Goal: Task Accomplishment & Management: Complete application form

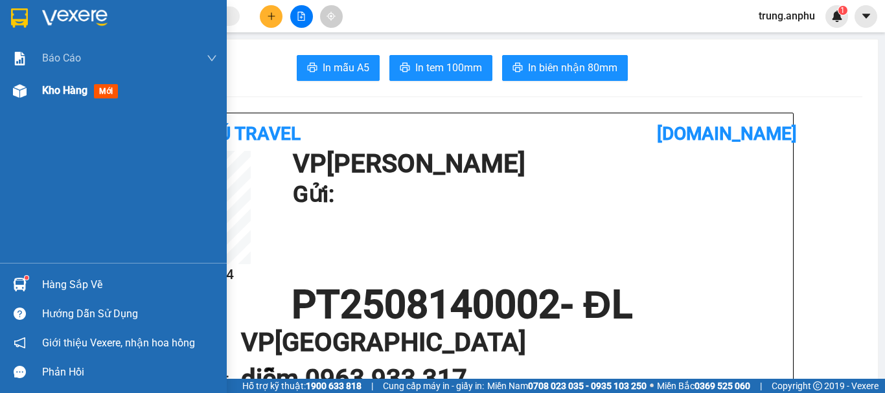
click at [47, 92] on span "Kho hàng" at bounding box center [64, 90] width 45 height 12
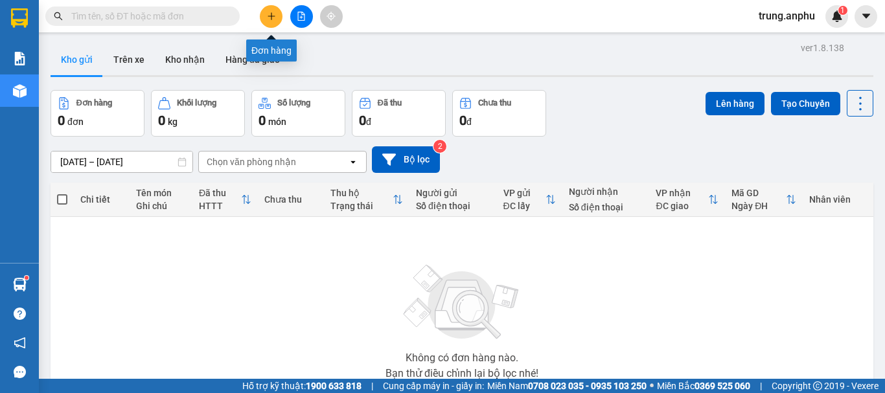
click at [276, 14] on button at bounding box center [271, 16] width 23 height 23
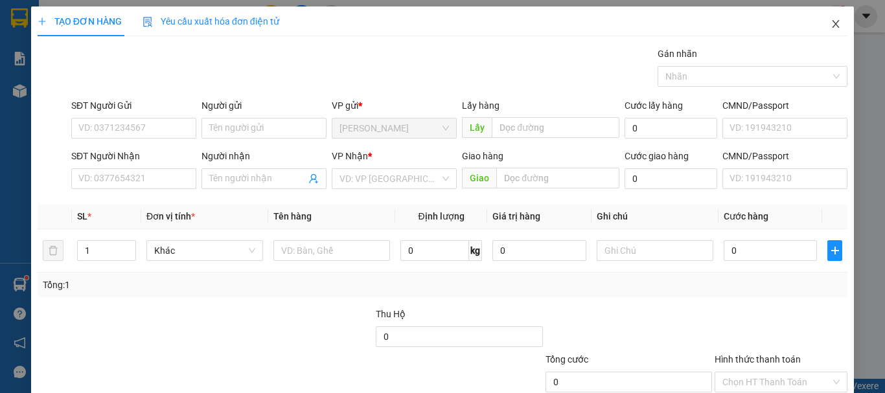
click at [831, 26] on icon "close" at bounding box center [836, 24] width 10 height 10
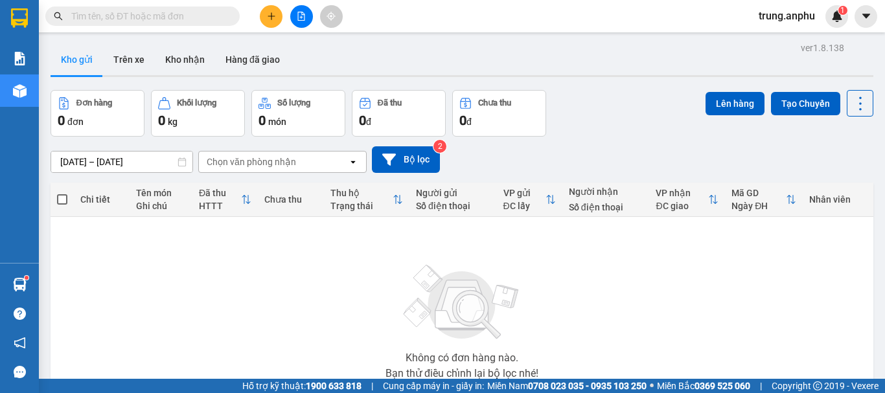
click at [152, 13] on input "text" at bounding box center [147, 16] width 153 height 14
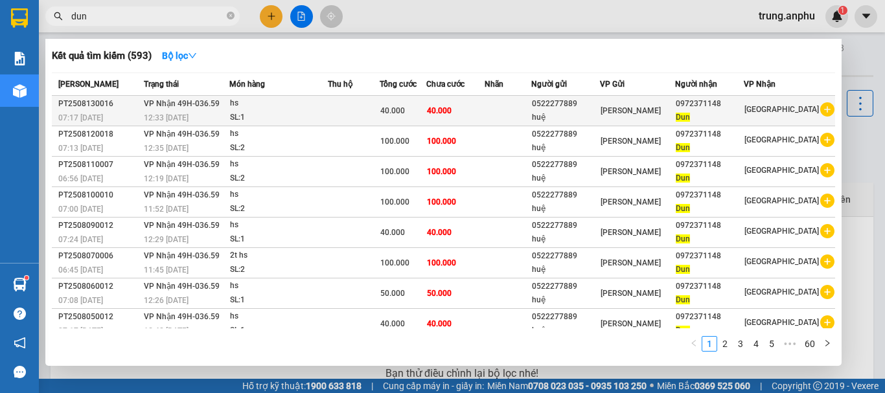
type input "dun"
click at [825, 111] on icon "plus-circle" at bounding box center [827, 109] width 14 height 14
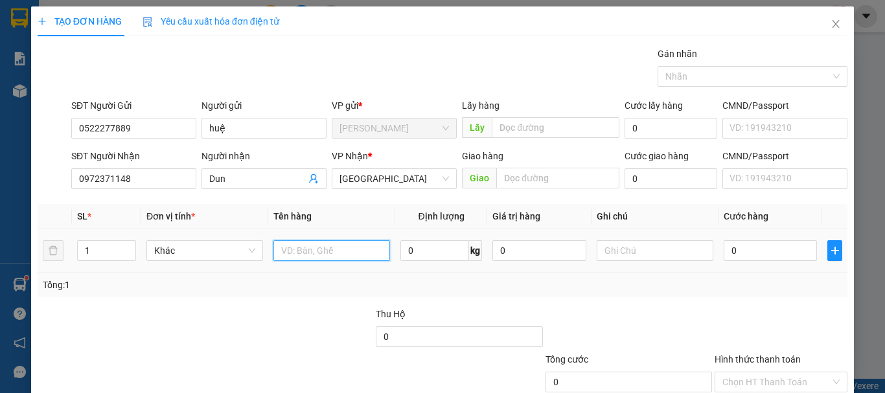
click at [333, 253] on input "text" at bounding box center [331, 250] width 117 height 21
type input "hs"
click at [746, 248] on input "0" at bounding box center [770, 250] width 93 height 21
type input "5"
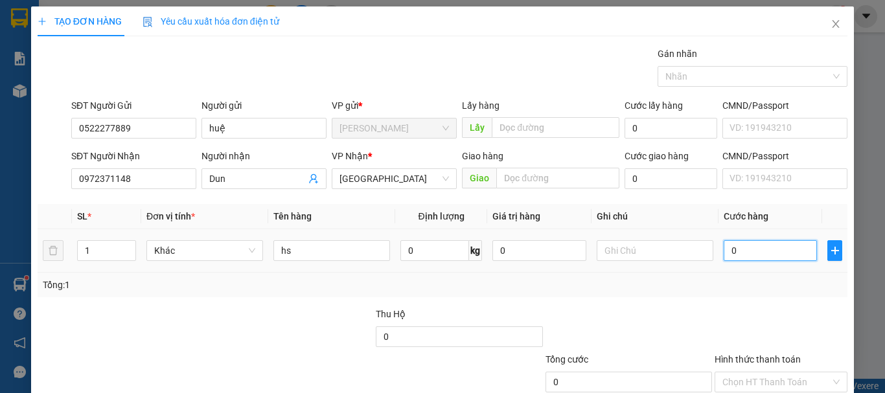
type input "5"
type input "50"
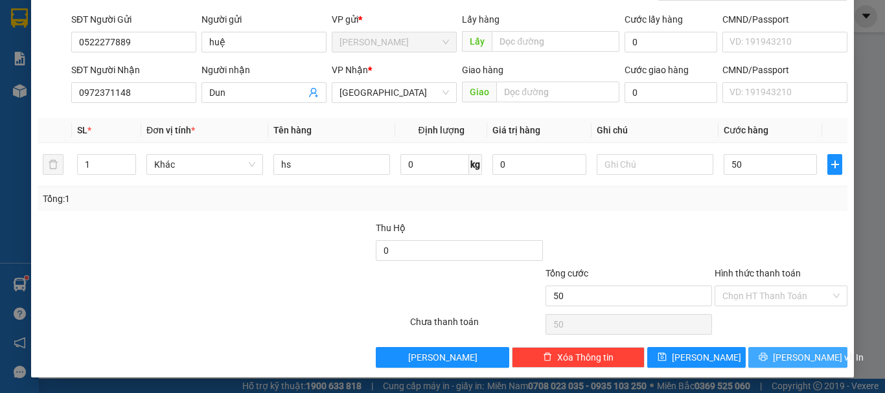
type input "50.000"
click at [775, 357] on button "[PERSON_NAME] và In" at bounding box center [797, 357] width 99 height 21
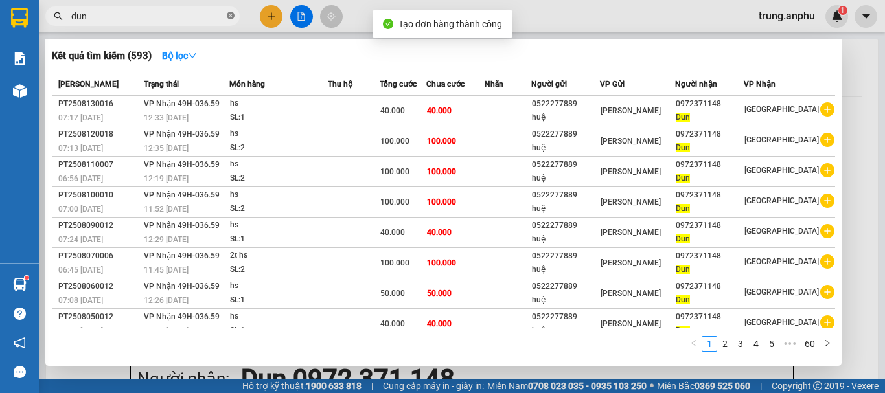
click at [233, 15] on icon "close-circle" at bounding box center [231, 16] width 8 height 8
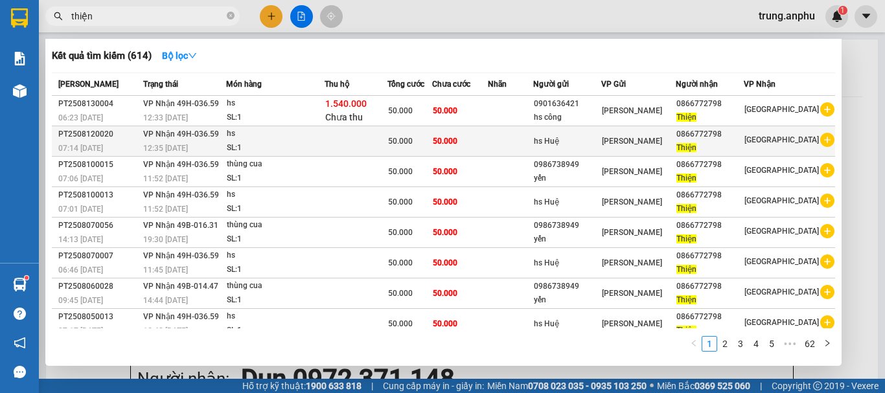
type input "thiện"
click at [821, 139] on icon "plus-circle" at bounding box center [827, 140] width 14 height 14
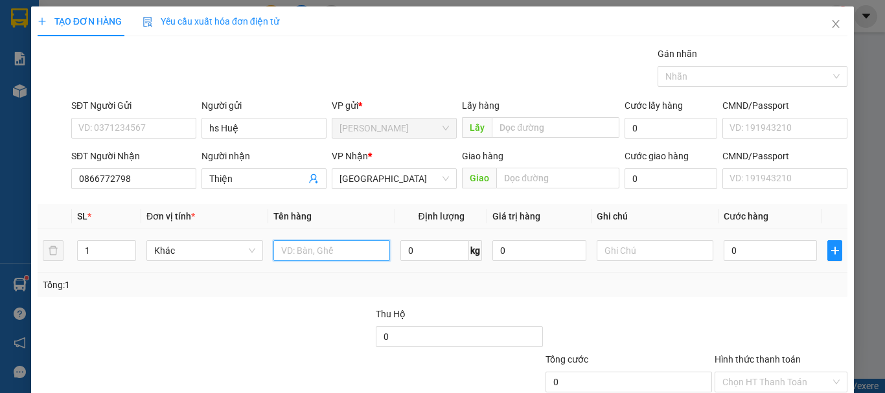
click at [319, 254] on input "text" at bounding box center [331, 250] width 117 height 21
type input "hs"
click at [744, 258] on input "0" at bounding box center [770, 250] width 93 height 21
type input "5"
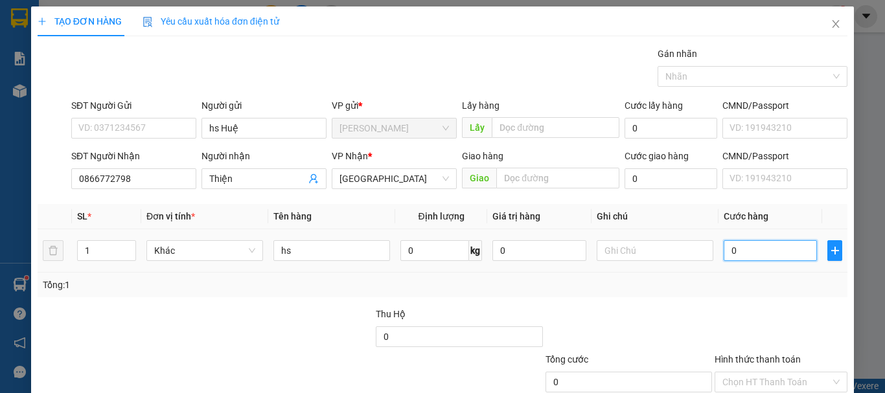
type input "5"
type input "50"
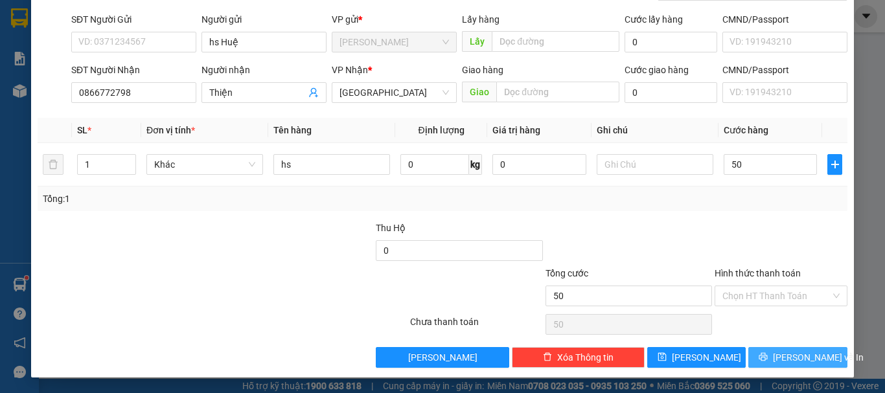
type input "50.000"
click at [748, 358] on button "[PERSON_NAME] và In" at bounding box center [797, 357] width 99 height 21
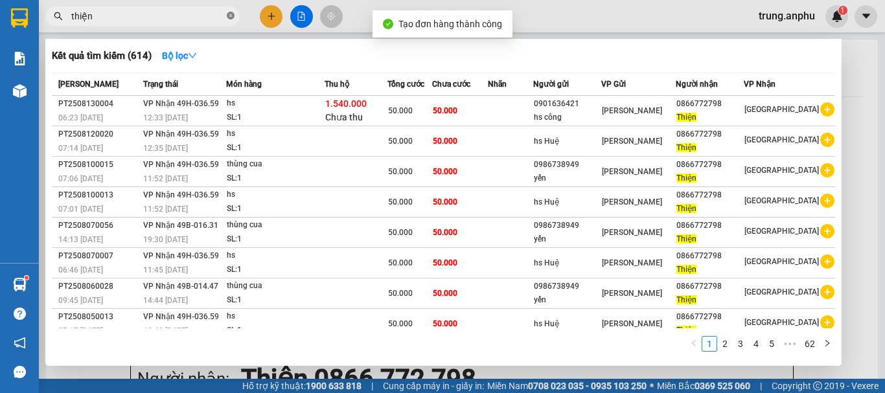
click at [228, 15] on icon "close-circle" at bounding box center [231, 16] width 8 height 8
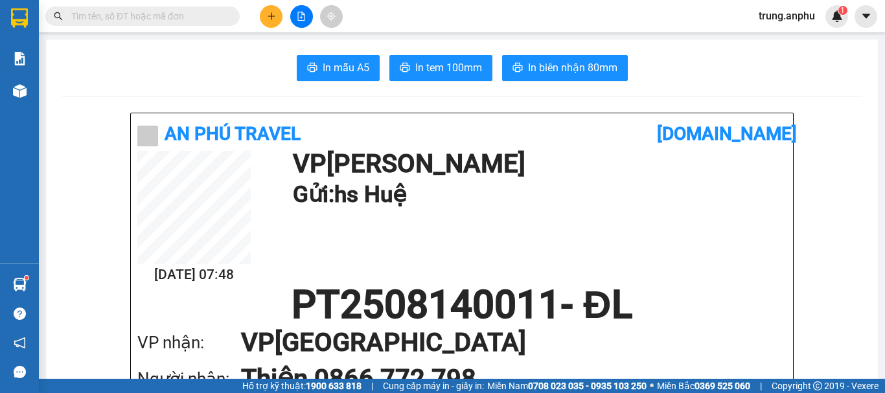
click at [125, 17] on input "text" at bounding box center [147, 16] width 153 height 14
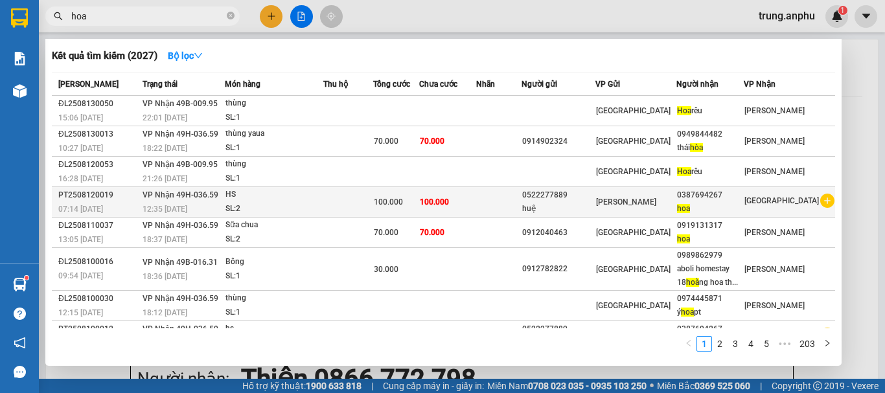
type input "hoa"
click at [825, 198] on icon "plus-circle" at bounding box center [827, 201] width 14 height 14
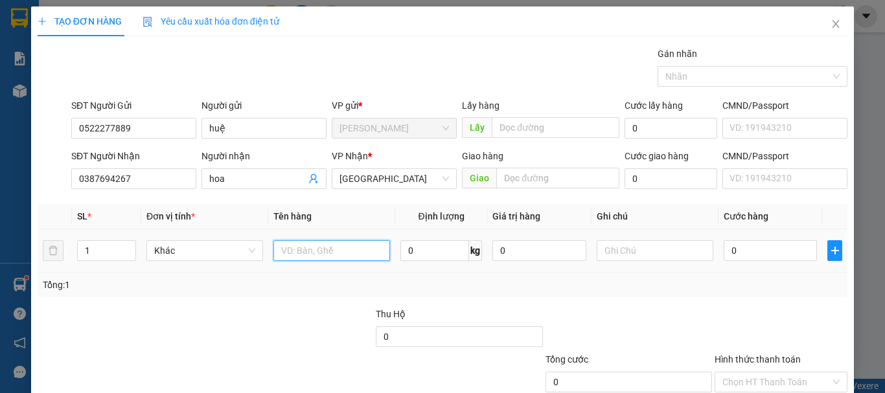
click at [308, 251] on input "text" at bounding box center [331, 250] width 117 height 21
type input "hs"
click at [733, 248] on input "0" at bounding box center [770, 250] width 93 height 21
type input "5"
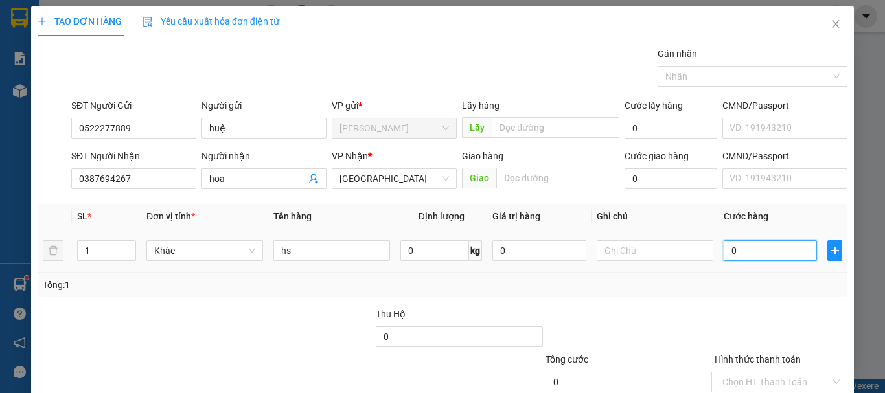
type input "5"
type input "50"
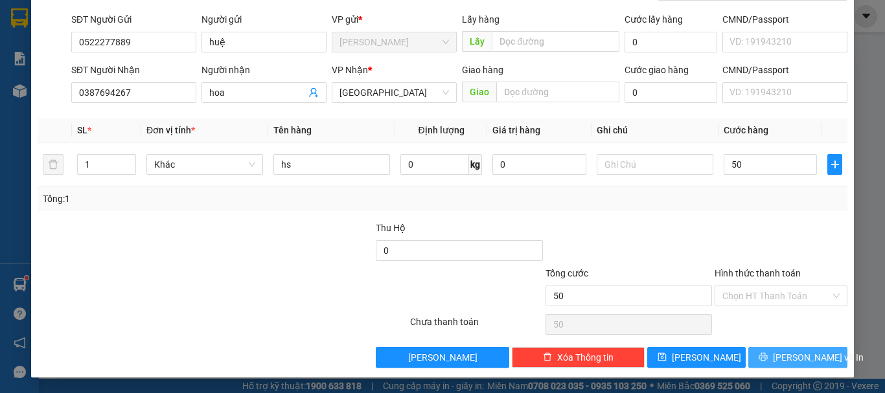
type input "50.000"
click at [764, 356] on icon "printer" at bounding box center [763, 357] width 8 height 8
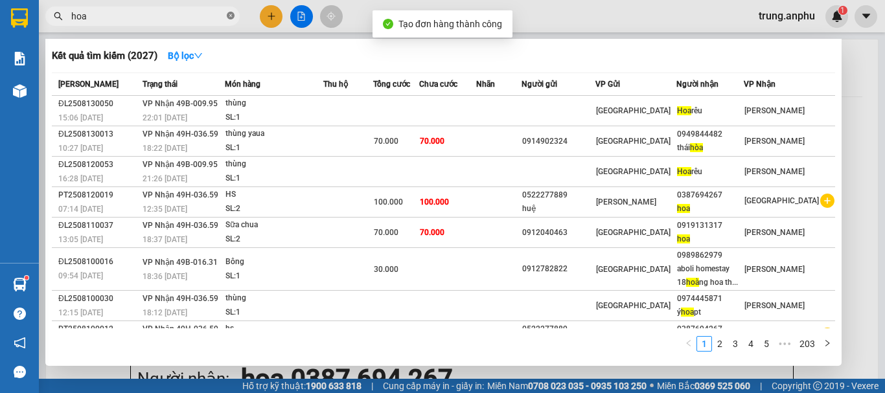
click at [227, 16] on icon "close-circle" at bounding box center [231, 16] width 8 height 8
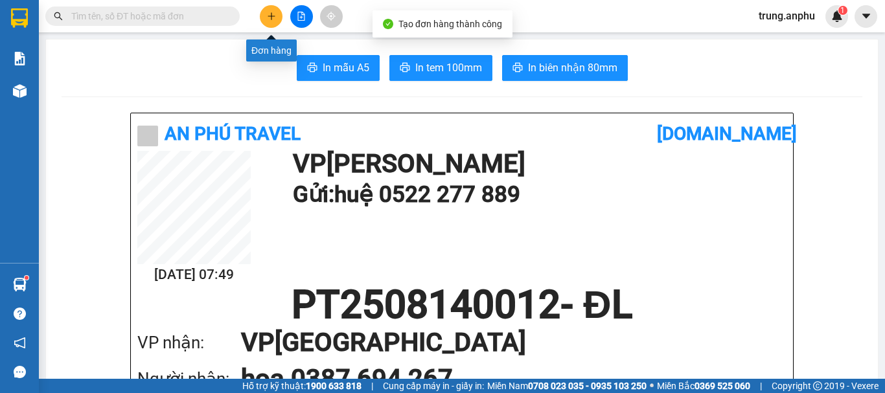
click at [268, 13] on icon "plus" at bounding box center [271, 16] width 9 height 9
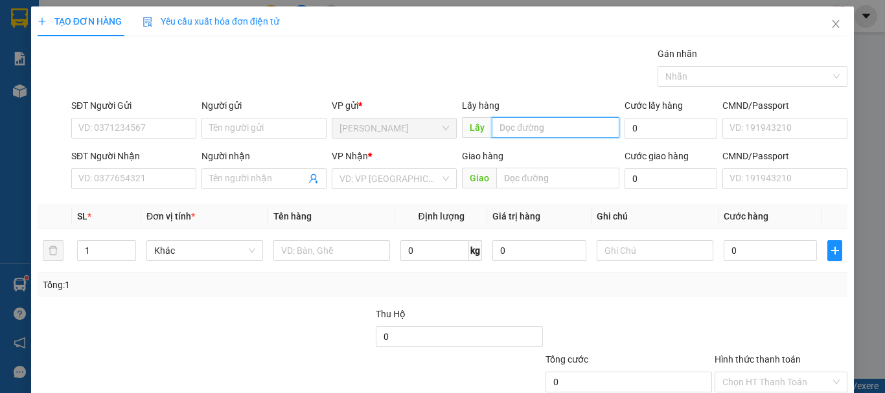
click at [542, 132] on input "text" at bounding box center [556, 127] width 128 height 21
type input "lấy mn"
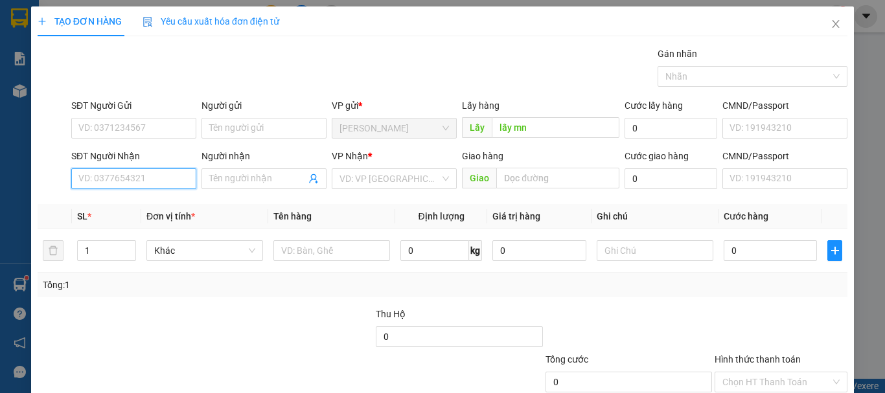
click at [149, 177] on input "SĐT Người Nhận" at bounding box center [133, 178] width 125 height 21
type input "0968188068"
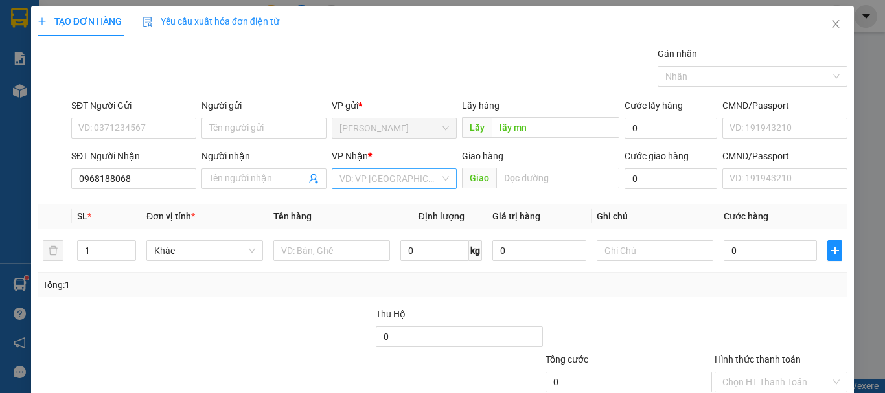
click at [385, 176] on input "search" at bounding box center [389, 178] width 100 height 19
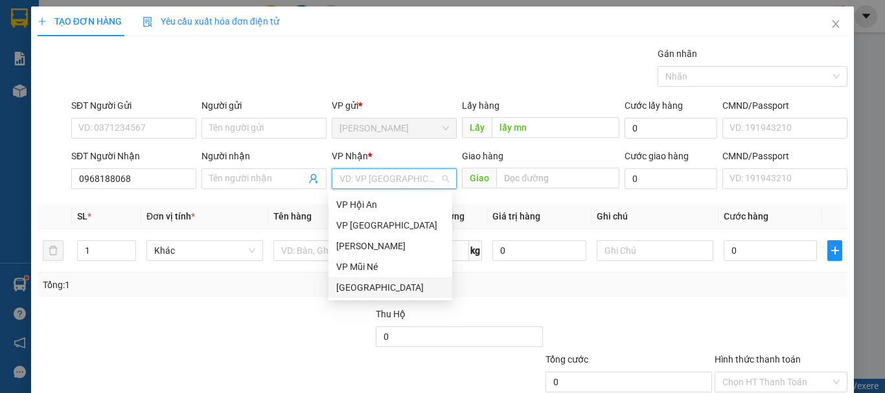
click at [354, 297] on div "[GEOGRAPHIC_DATA]" at bounding box center [390, 287] width 124 height 21
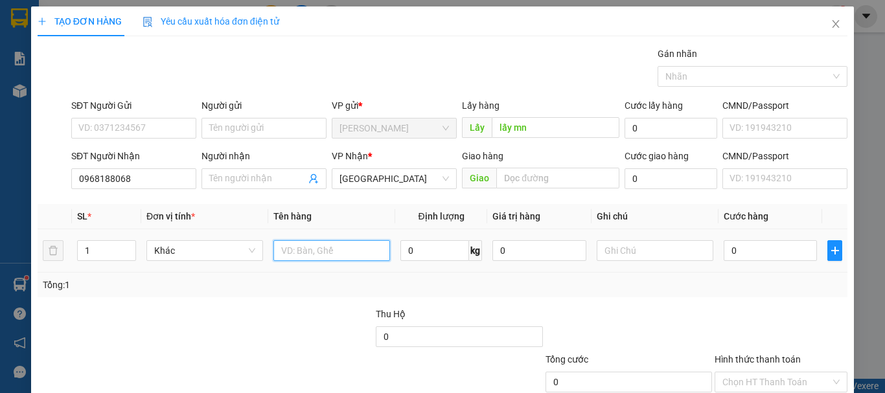
click at [324, 249] on input "text" at bounding box center [331, 250] width 117 height 21
type input "hs"
click at [132, 246] on span "Increase Value" at bounding box center [128, 247] width 14 height 12
type input "2"
click at [277, 249] on input "hs" at bounding box center [331, 250] width 117 height 21
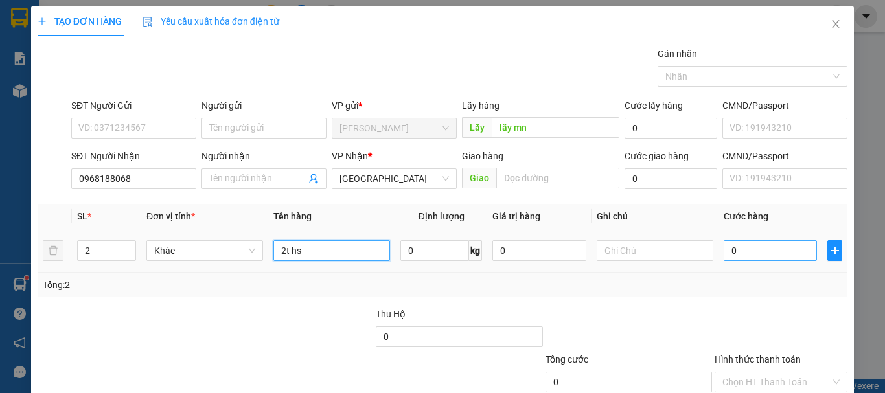
type input "2t hs"
click at [724, 249] on input "0" at bounding box center [770, 250] width 93 height 21
type input "5"
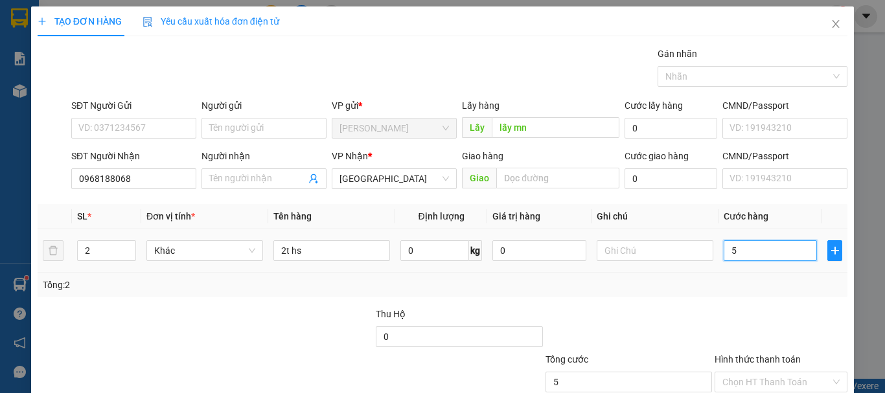
type input "0"
click at [724, 249] on input "0" at bounding box center [770, 250] width 93 height 21
type input "80"
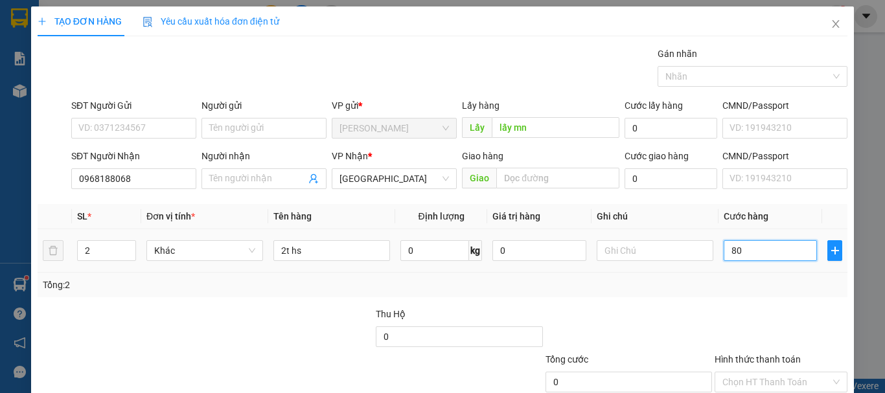
type input "80"
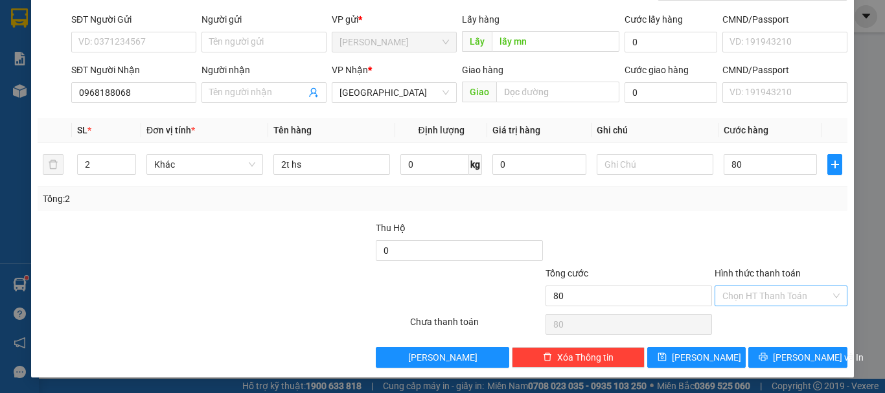
click at [750, 293] on input "Hình thức thanh toán" at bounding box center [776, 295] width 108 height 19
type input "80.000"
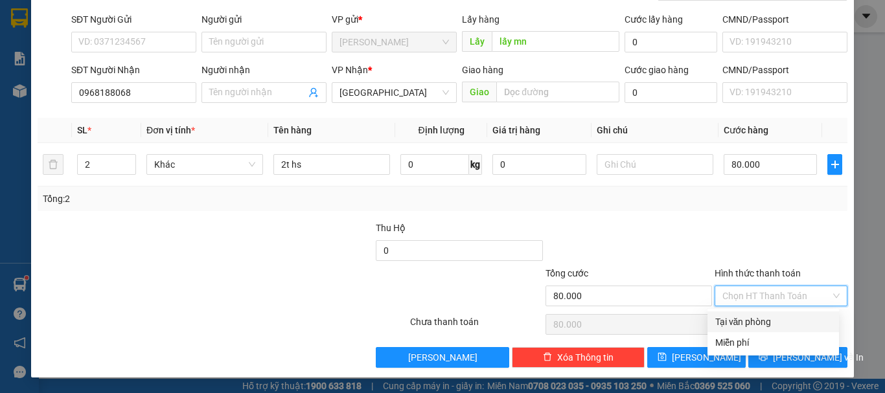
click at [767, 322] on div "Tại văn phòng" at bounding box center [773, 322] width 116 height 14
type input "0"
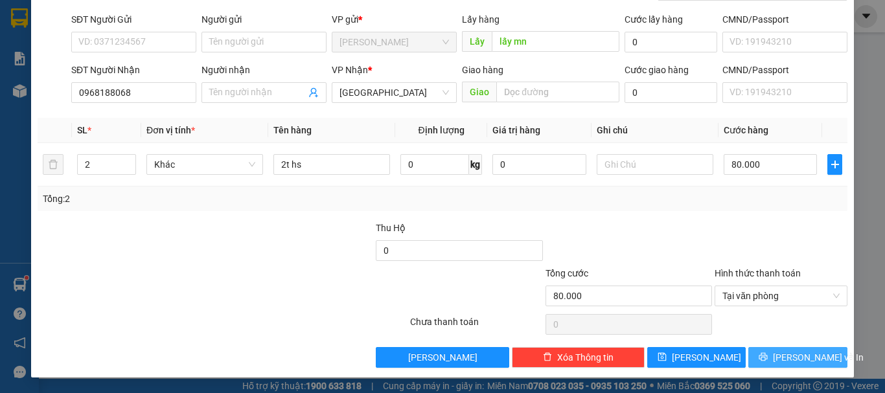
click at [753, 356] on button "[PERSON_NAME] và In" at bounding box center [797, 357] width 99 height 21
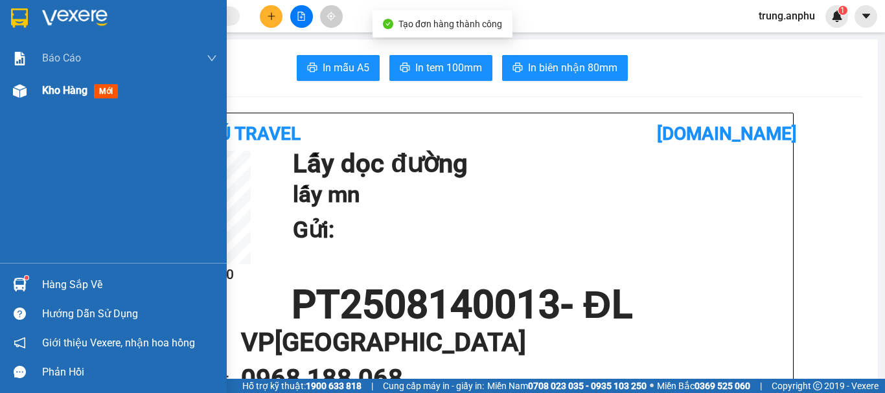
click at [67, 89] on span "Kho hàng" at bounding box center [64, 90] width 45 height 12
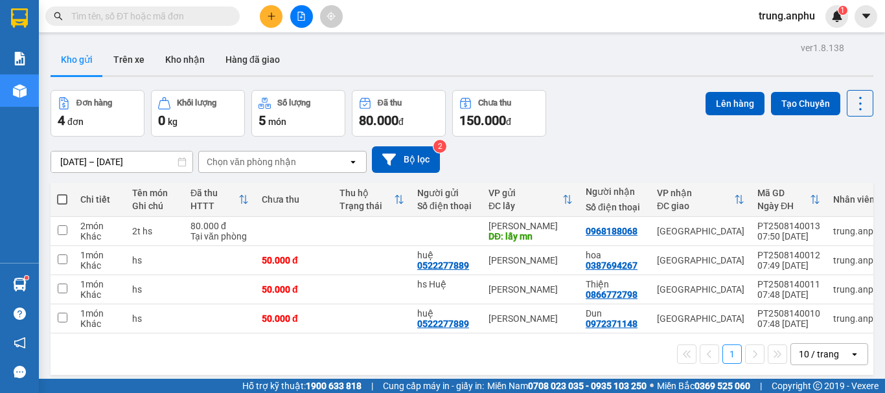
click at [63, 197] on span at bounding box center [62, 199] width 10 height 10
click at [62, 193] on input "checkbox" at bounding box center [62, 193] width 0 height 0
checkbox input "true"
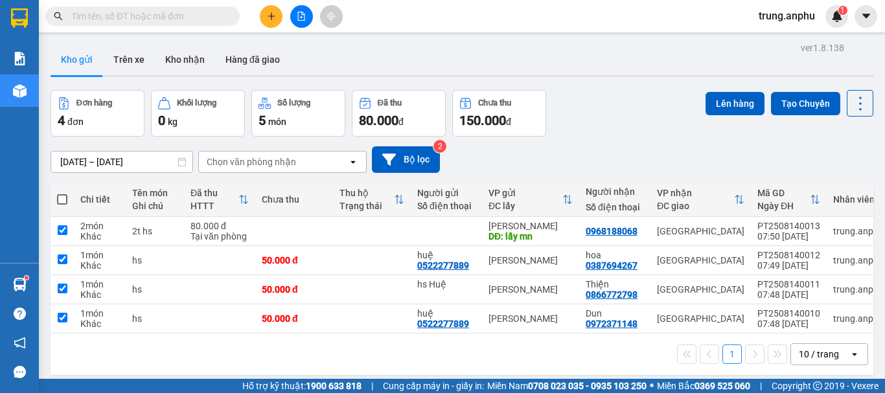
checkbox input "true"
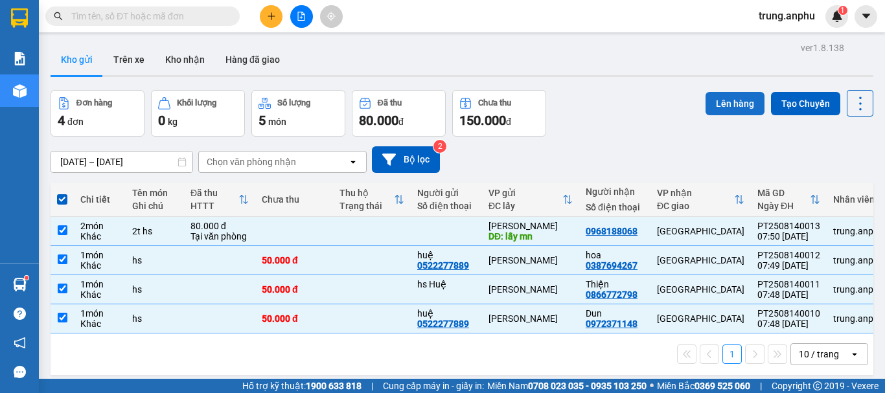
click at [735, 107] on button "Lên hàng" at bounding box center [735, 103] width 59 height 23
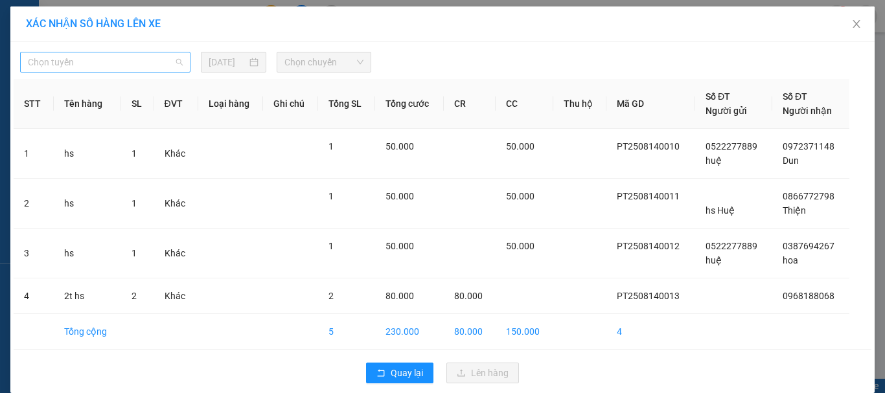
click at [165, 52] on div "Chọn tuyến" at bounding box center [105, 62] width 170 height 21
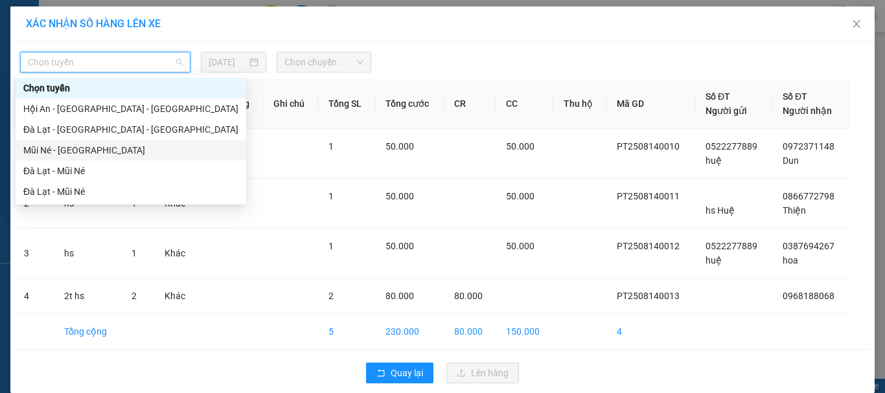
click at [58, 152] on div "Mũi Né - [GEOGRAPHIC_DATA]" at bounding box center [130, 150] width 215 height 14
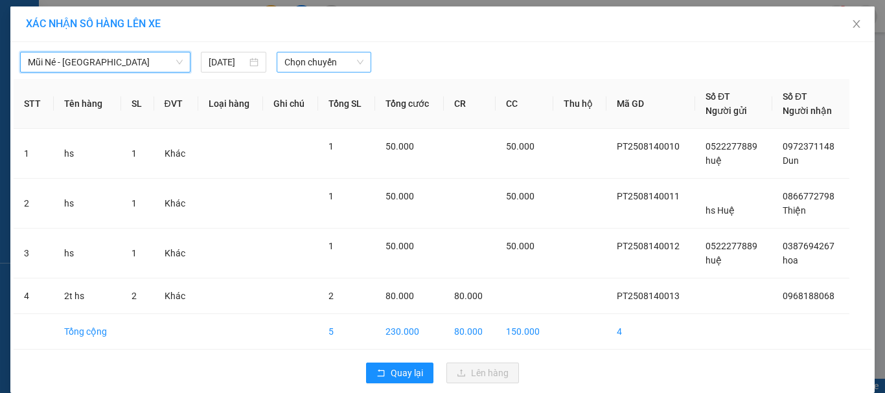
click at [350, 56] on span "Chọn chuyến" at bounding box center [324, 61] width 80 height 19
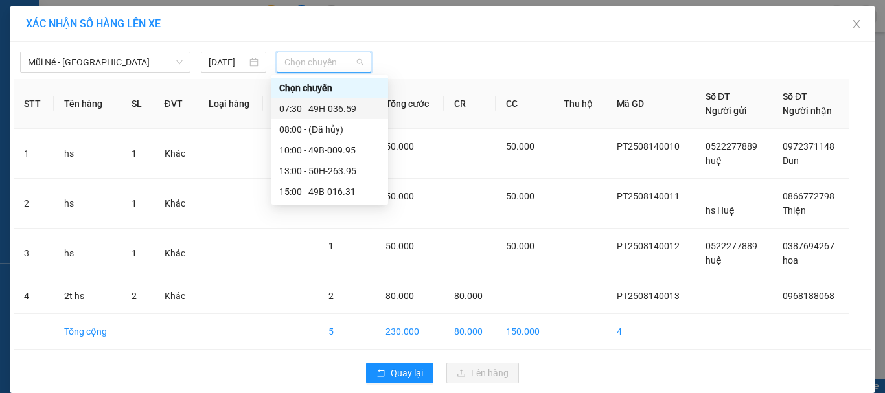
click at [325, 109] on div "07:30 - 49H-036.59" at bounding box center [329, 109] width 101 height 14
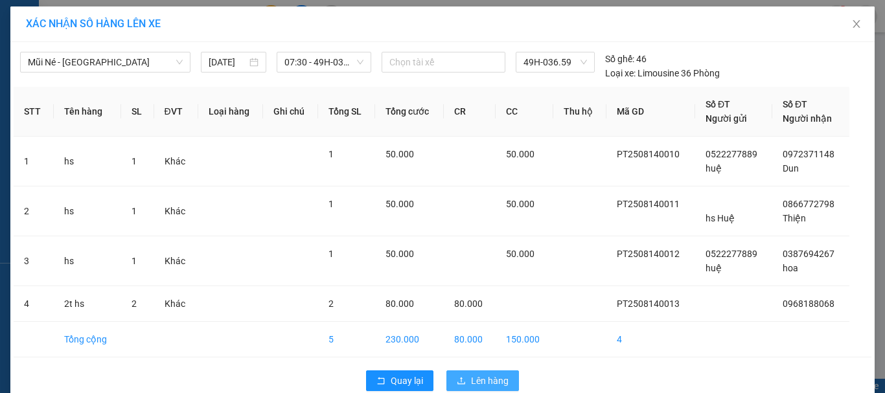
click at [471, 381] on span "Lên hàng" at bounding box center [490, 381] width 38 height 14
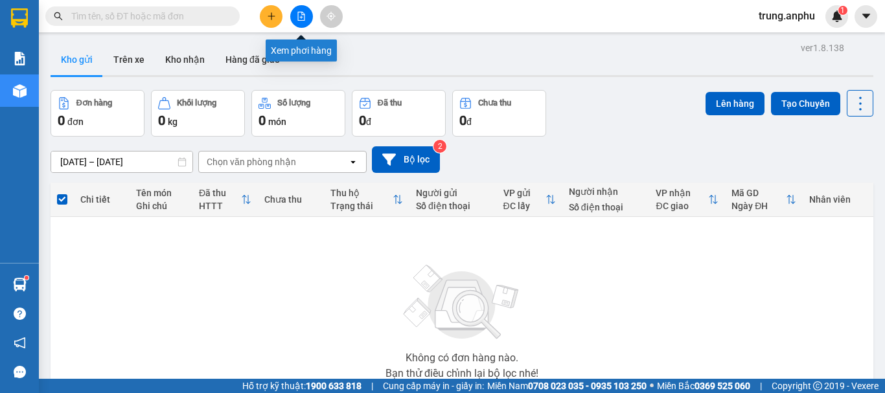
click at [306, 15] on button at bounding box center [301, 16] width 23 height 23
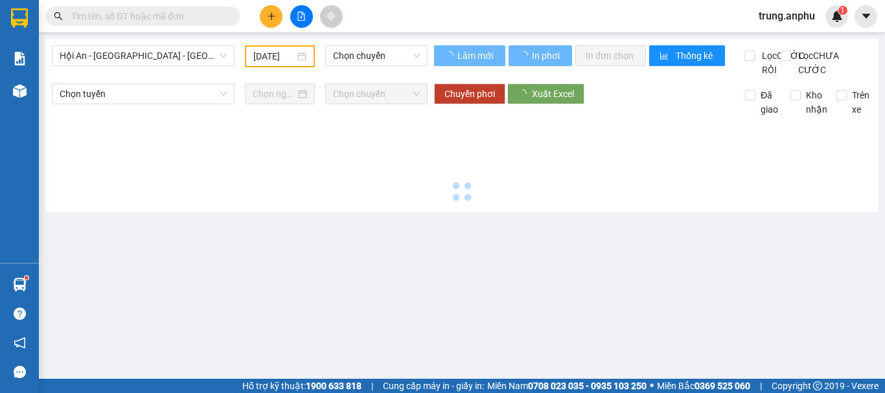
type input "[DATE]"
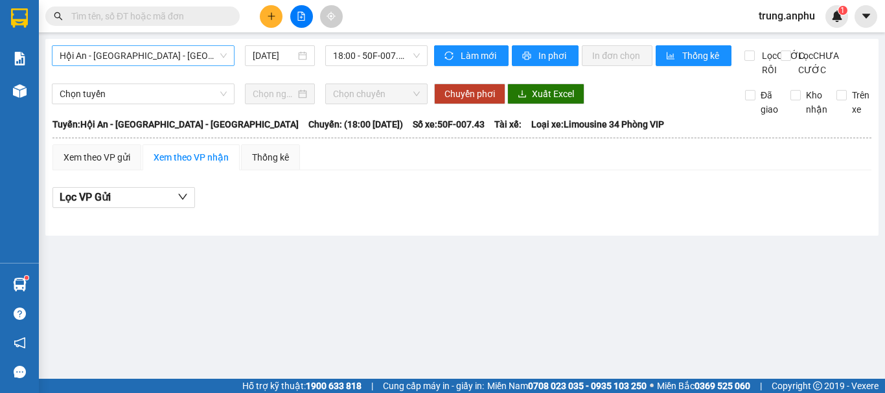
click at [187, 62] on span "Hội An - [GEOGRAPHIC_DATA] - [GEOGRAPHIC_DATA]" at bounding box center [143, 55] width 167 height 19
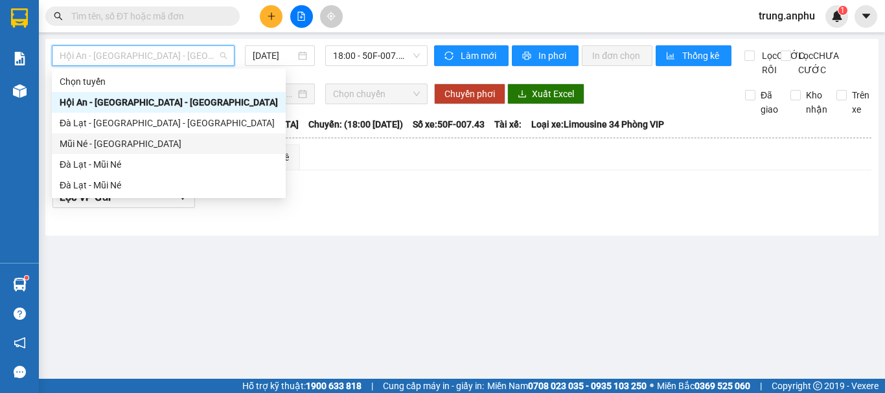
click at [101, 143] on div "Mũi Né - [GEOGRAPHIC_DATA]" at bounding box center [169, 144] width 218 height 14
type input "[DATE]"
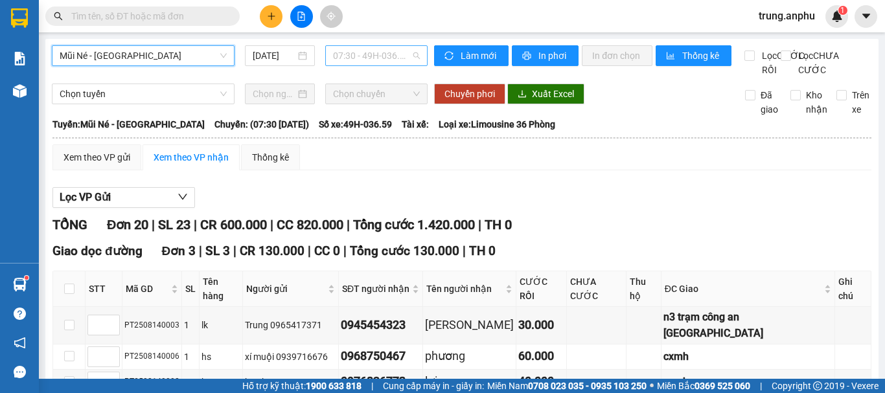
click at [394, 53] on span "07:30 - 49H-036.59" at bounding box center [376, 55] width 87 height 19
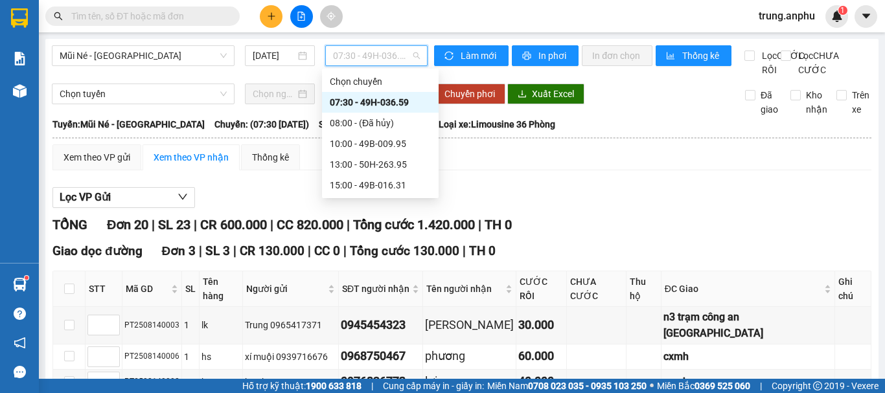
click at [379, 95] on div "07:30 - 49H-036.59" at bounding box center [380, 102] width 101 height 14
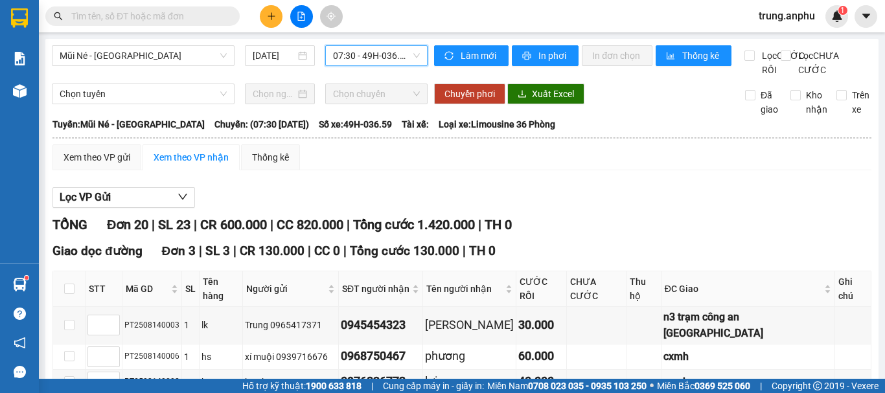
scroll to position [130, 0]
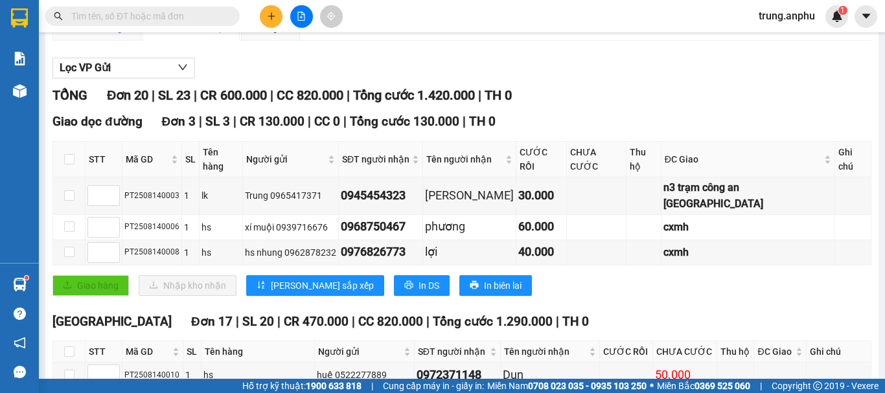
click at [111, 35] on div "Xem theo VP gửi" at bounding box center [96, 28] width 67 height 14
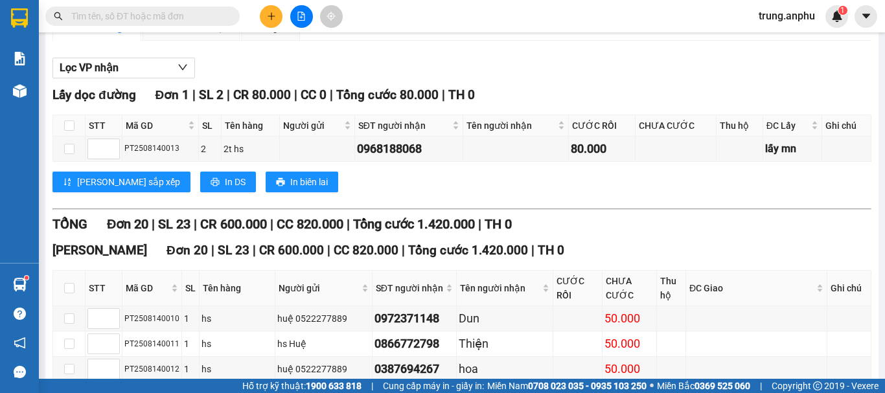
click at [179, 35] on div "Xem theo VP nhận" at bounding box center [191, 28] width 75 height 14
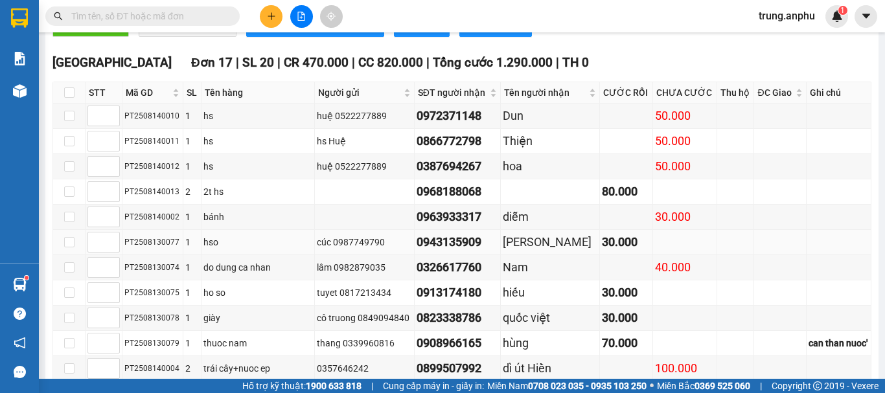
scroll to position [583, 0]
